Goal: Submit feedback/report problem: Submit feedback/report problem

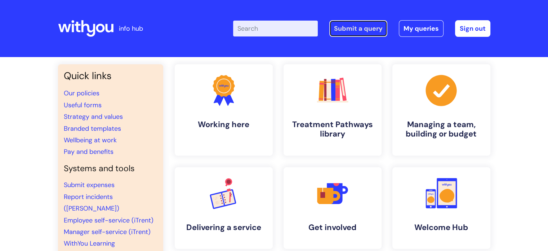
click at [372, 31] on link "Submit a query" at bounding box center [359, 28] width 58 height 17
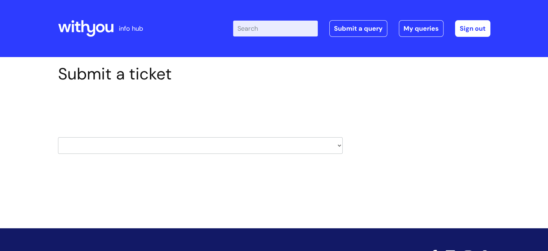
click at [158, 147] on select "HR / People IT and Support Clinical Drug Alerts Finance Accounts Data Support T…" at bounding box center [200, 145] width 285 height 17
select select "it_and_support"
click at [58, 137] on select "HR / People IT and Support Clinical Drug Alerts Finance Accounts Data Support T…" at bounding box center [200, 145] width 285 height 17
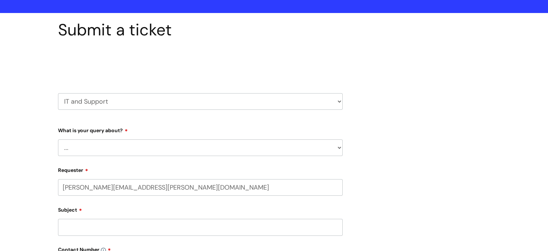
scroll to position [48, 0]
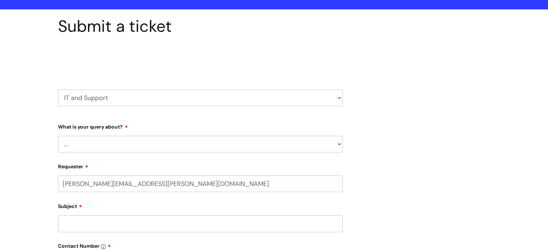
select select "80004418205"
click at [163, 147] on select "... Mobile Phone Reset & MFA Accounts, Starters and Leavers IT Hardware issue I…" at bounding box center [200, 144] width 285 height 17
select select "System/software"
click at [58, 136] on select "... Mobile Phone Reset & MFA Accounts, Starters and Leavers IT Hardware issue I…" at bounding box center [200, 144] width 285 height 17
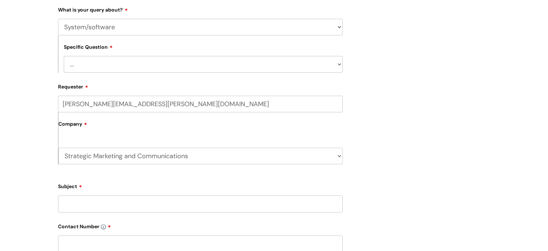
scroll to position [166, 0]
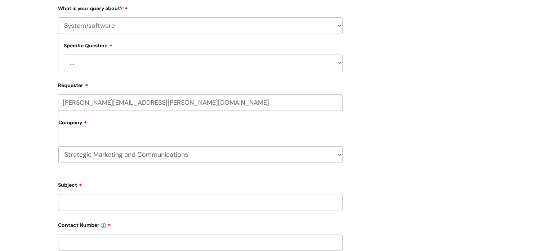
click at [105, 62] on select "... Halo PCMIS Iaptus NHS Email CJSM Email Mitel Another System Google (Workspa…" at bounding box center [203, 62] width 279 height 17
select select "Google (Workspace)"
click at [64, 54] on select "... Halo PCMIS Iaptus NHS Email CJSM Email Mitel Another System Google (Workspa…" at bounding box center [203, 62] width 279 height 17
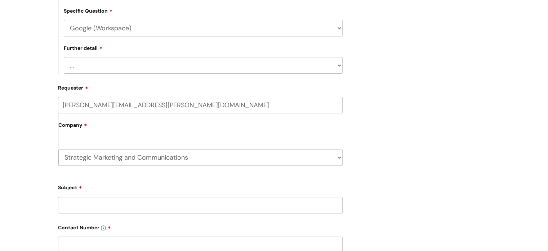
scroll to position [201, 0]
click at [97, 65] on select "... I’d like to add/remove user(s) to a shared email inbox I’d like to add/remo…" at bounding box center [203, 64] width 279 height 17
select select "I’d like to add/remove user(s) to a shared email inbox"
click at [64, 56] on select "... I’d like to add/remove user(s) to a shared email inbox I’d like to add/remo…" at bounding box center [203, 64] width 279 height 17
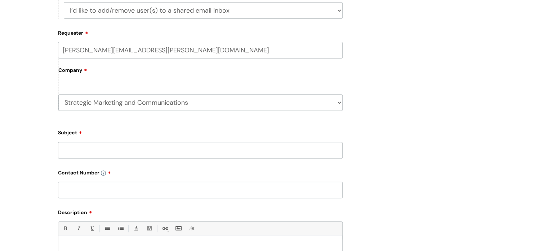
click at [84, 155] on input "Subject" at bounding box center [200, 150] width 285 height 17
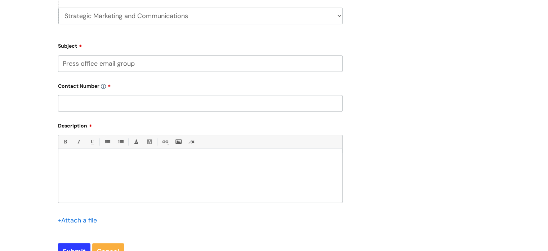
scroll to position [342, 0]
type input "Press office email group"
click at [84, 163] on p at bounding box center [200, 161] width 273 height 6
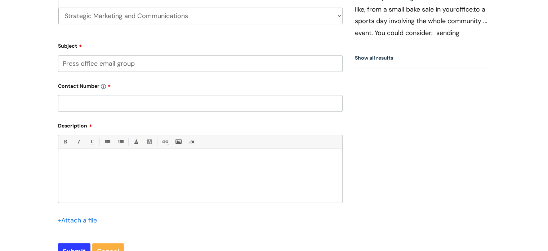
paste div
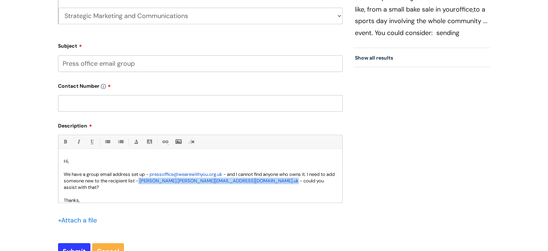
drag, startPoint x: 230, startPoint y: 181, endPoint x: 149, endPoint y: 182, distance: 80.4
click at [149, 182] on p "We have a group email address set up - pressoffice@wearewithyou .org. uk - and …" at bounding box center [200, 180] width 273 height 19
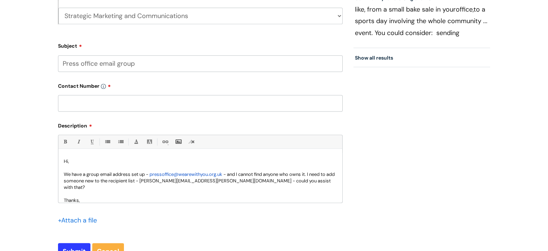
click at [105, 102] on input "text" at bounding box center [200, 103] width 285 height 17
paste input "07974 350 029"
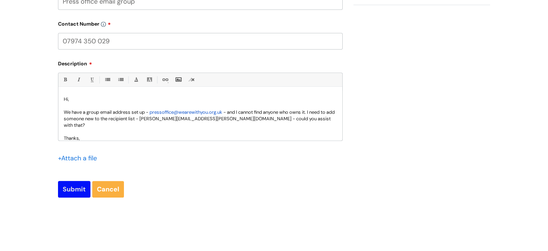
type input "07974 350 029"
click at [73, 192] on input "Submit" at bounding box center [74, 189] width 32 height 17
type input "Please Wait..."
